Goal: Task Accomplishment & Management: Manage account settings

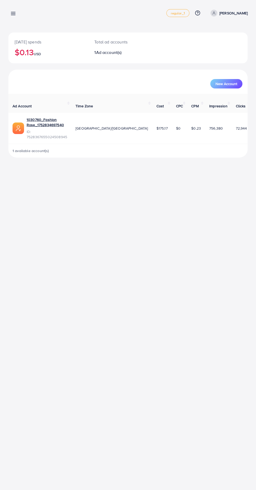
click at [14, 16] on icon at bounding box center [12, 13] width 5 height 5
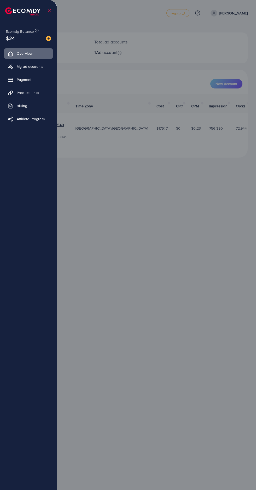
click at [12, 68] on icon at bounding box center [10, 66] width 5 height 5
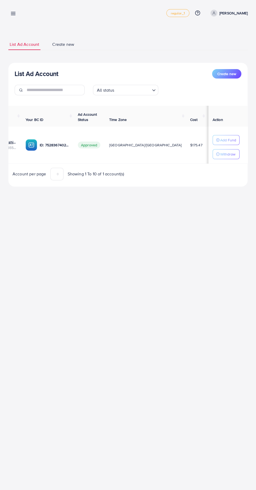
scroll to position [0, 64]
